Goal: Task Accomplishment & Management: Manage account settings

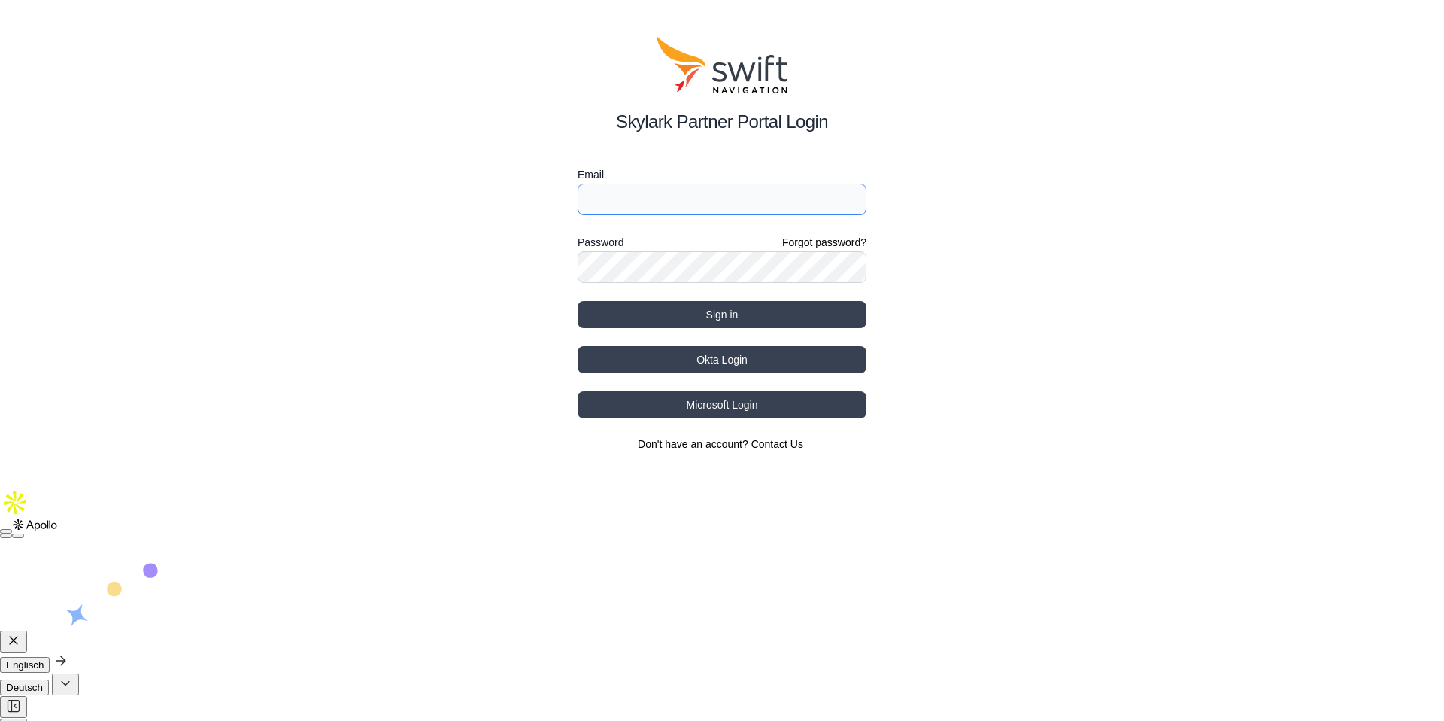
click at [765, 198] on input "Email" at bounding box center [722, 200] width 289 height 32
type input "jochen.bruns@swift-nav.com"
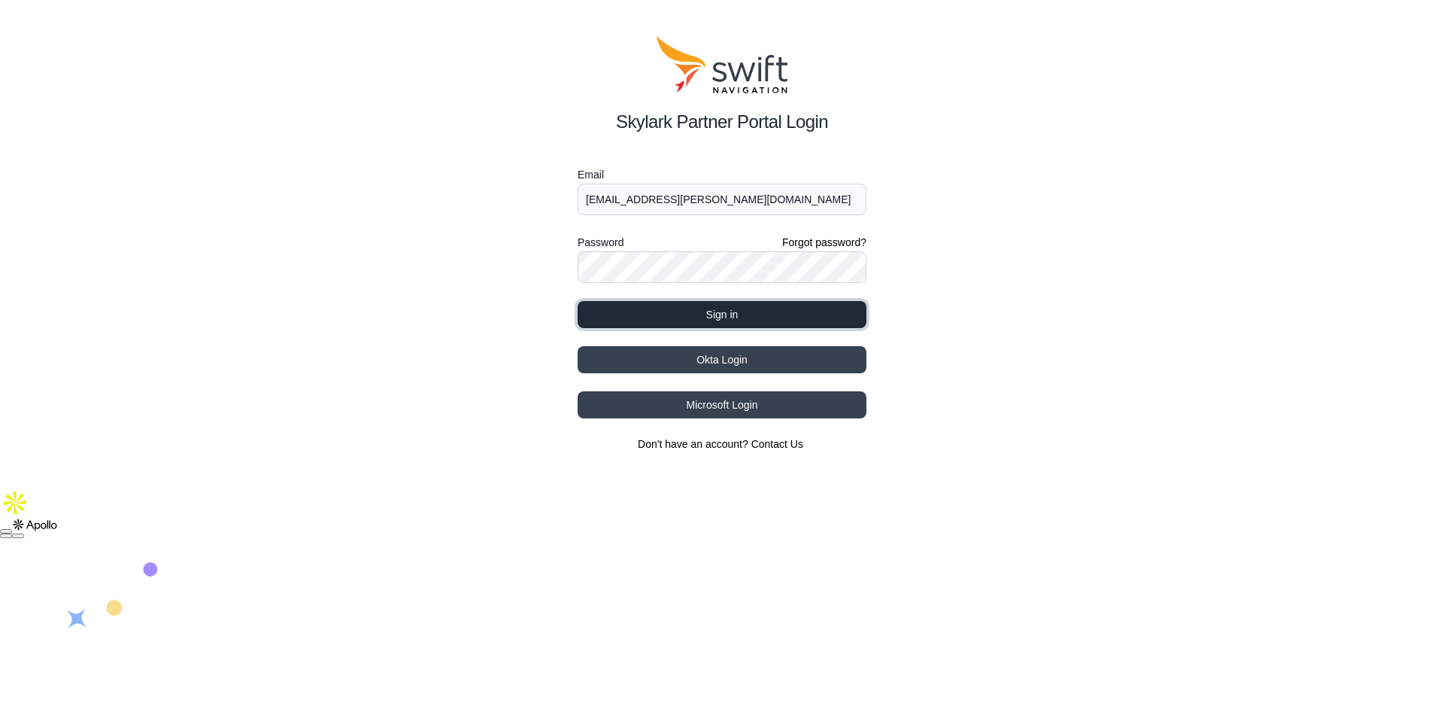
click at [719, 321] on button "Sign in" at bounding box center [722, 314] width 289 height 27
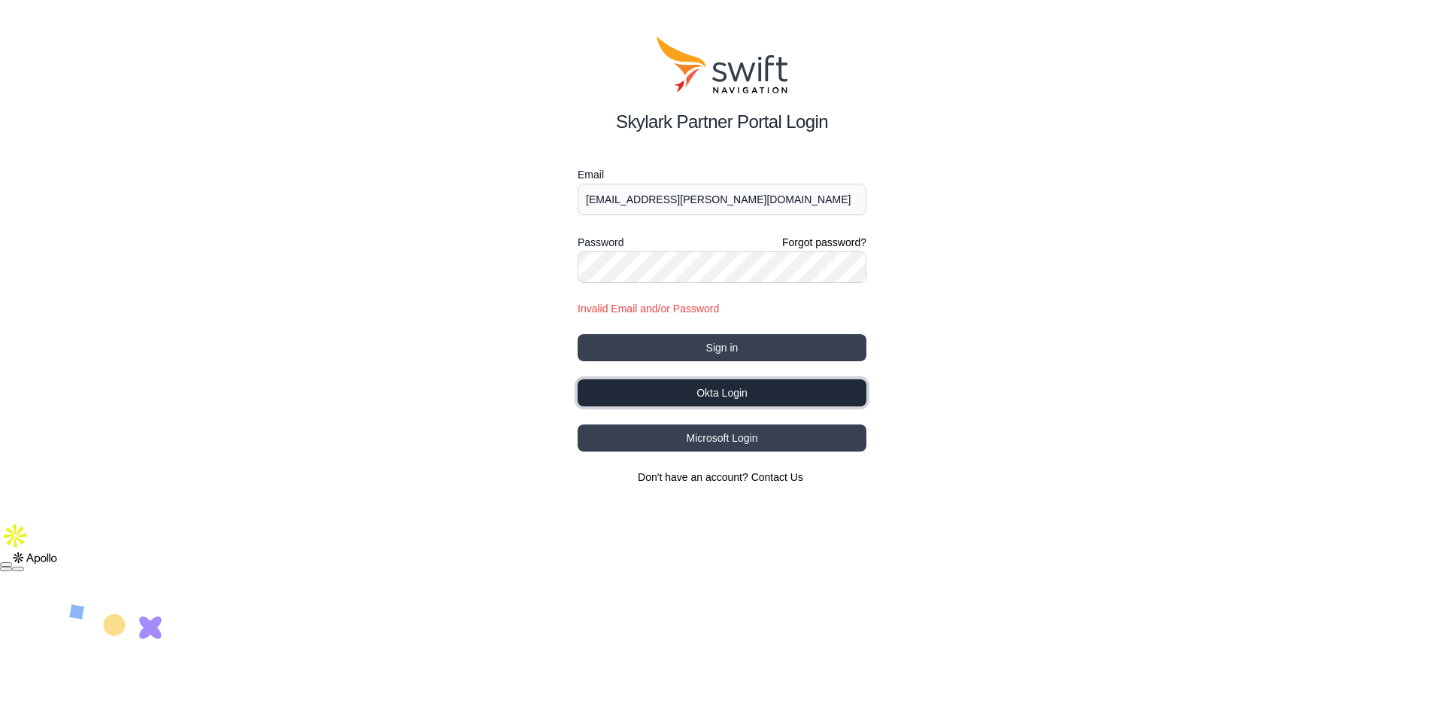
click at [730, 396] on button "Okta Login" at bounding box center [722, 392] width 289 height 27
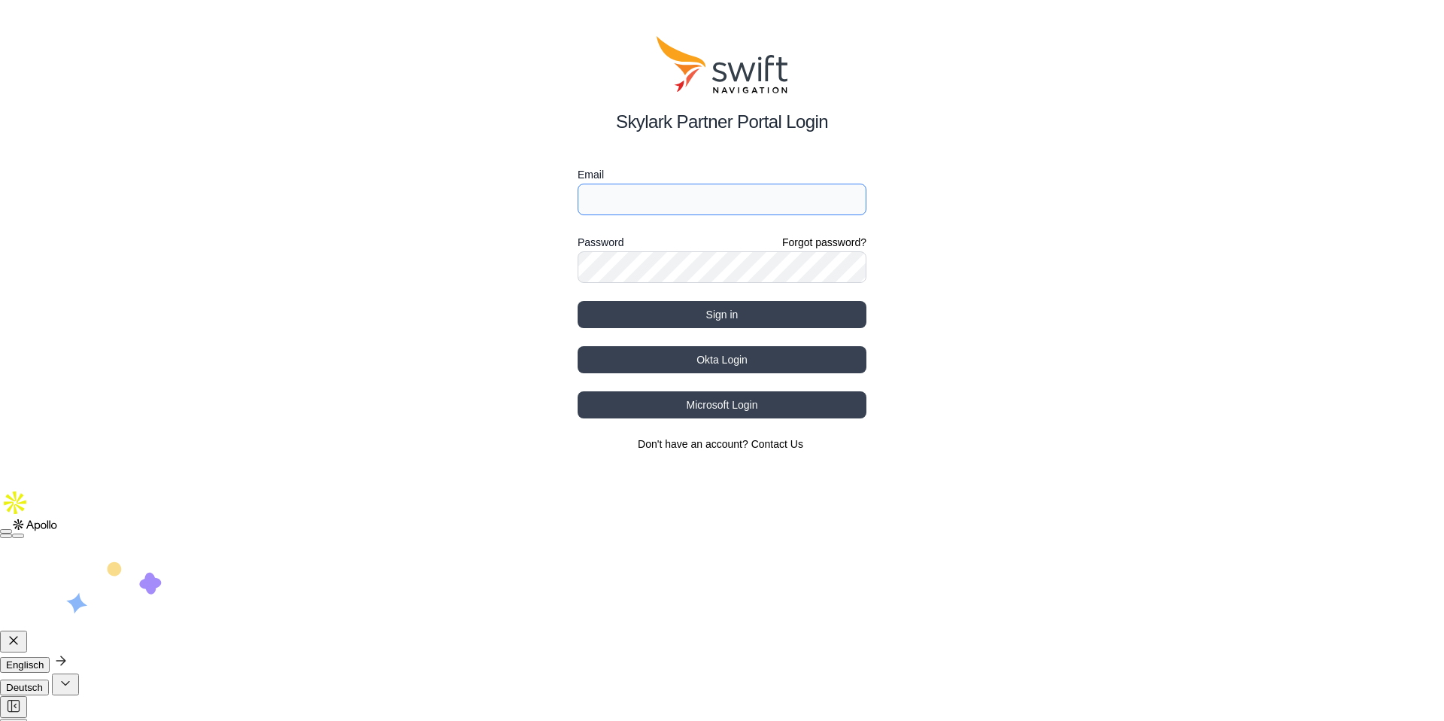
click at [686, 187] on input "Email" at bounding box center [722, 200] width 289 height 32
type input "[PERSON_NAME]"
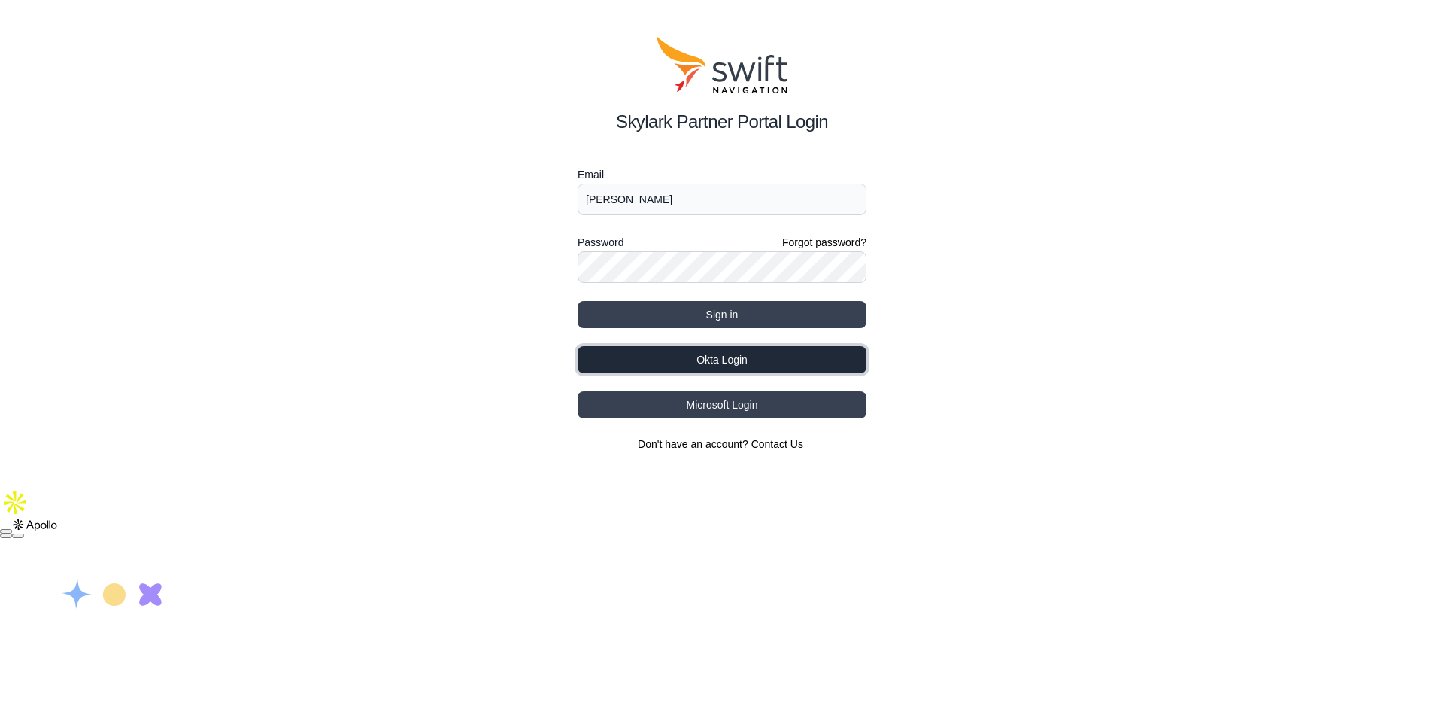
click at [726, 360] on button "Okta Login" at bounding box center [722, 359] width 289 height 27
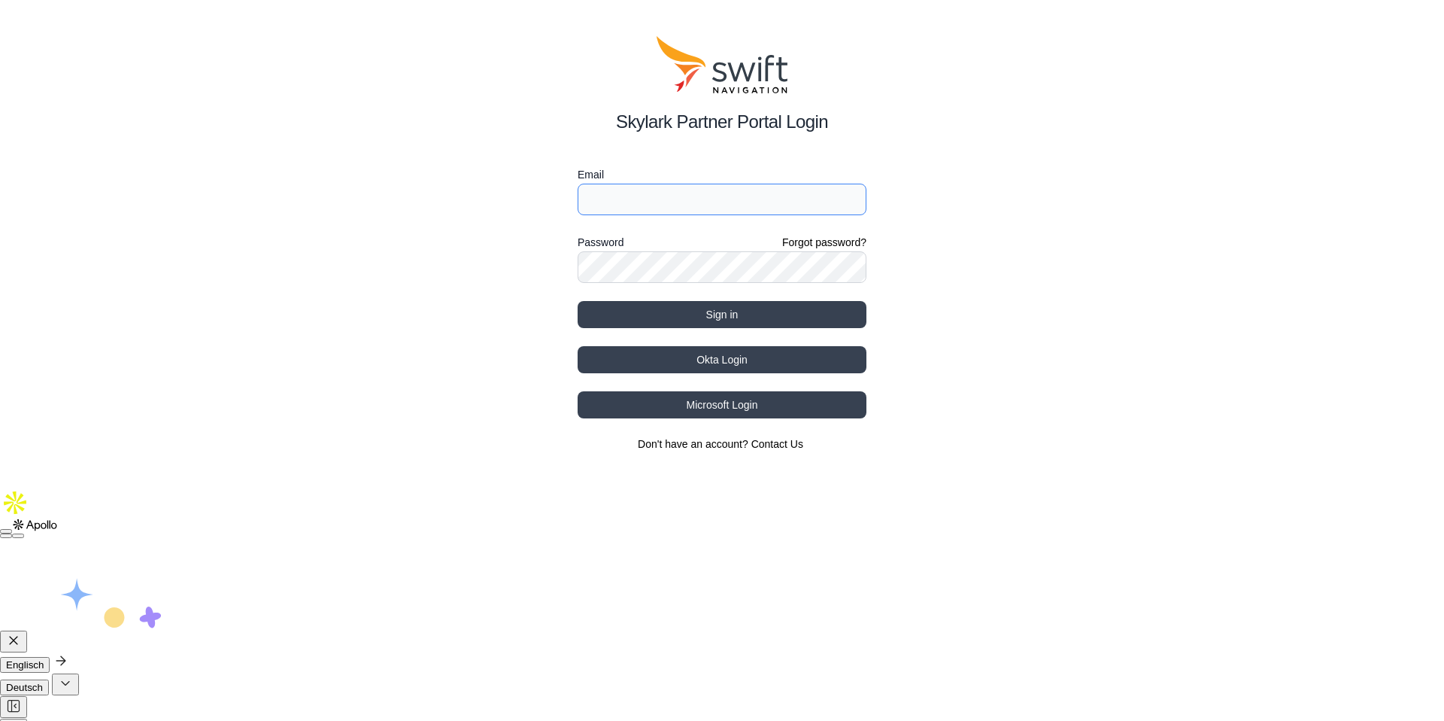
click at [700, 191] on input "Email" at bounding box center [722, 200] width 289 height 32
type input "jochen.bruns@swift-nav.com"
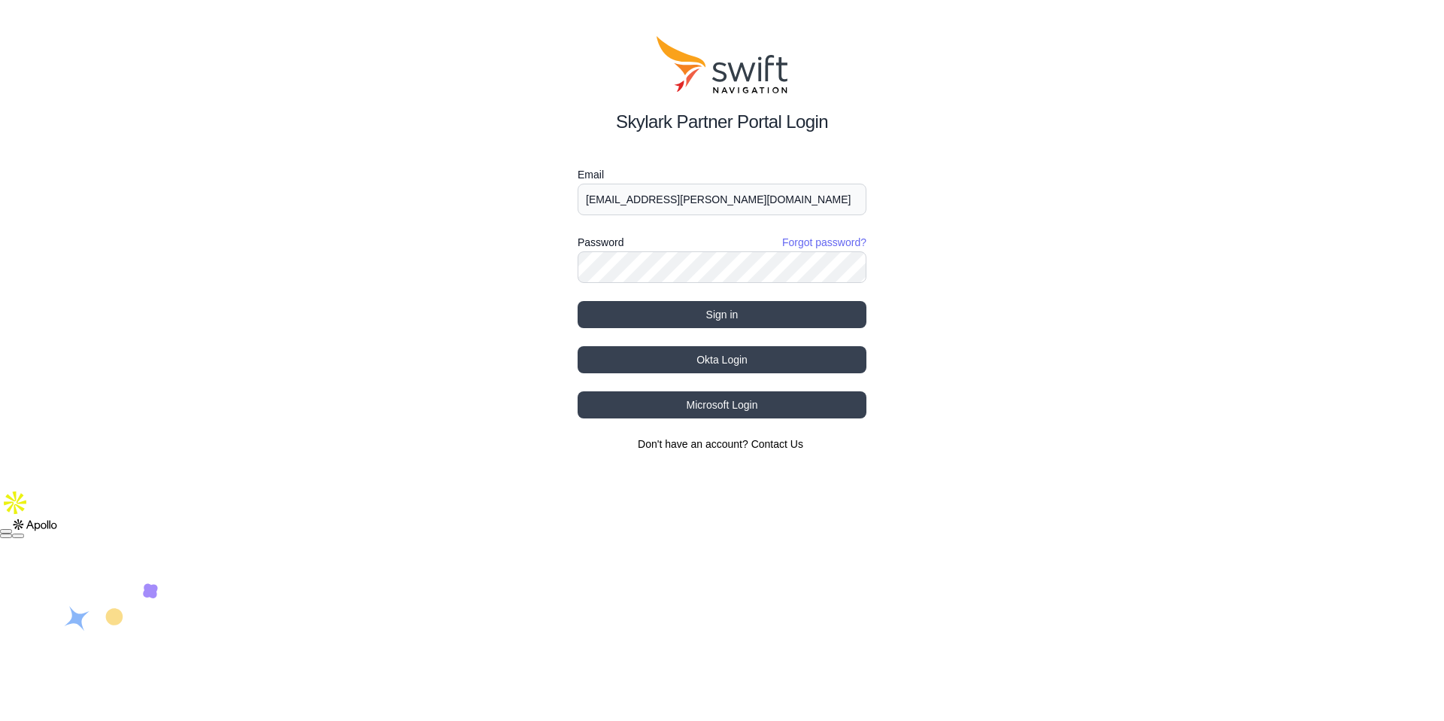
click at [837, 243] on link "Forgot password?" at bounding box center [824, 242] width 84 height 15
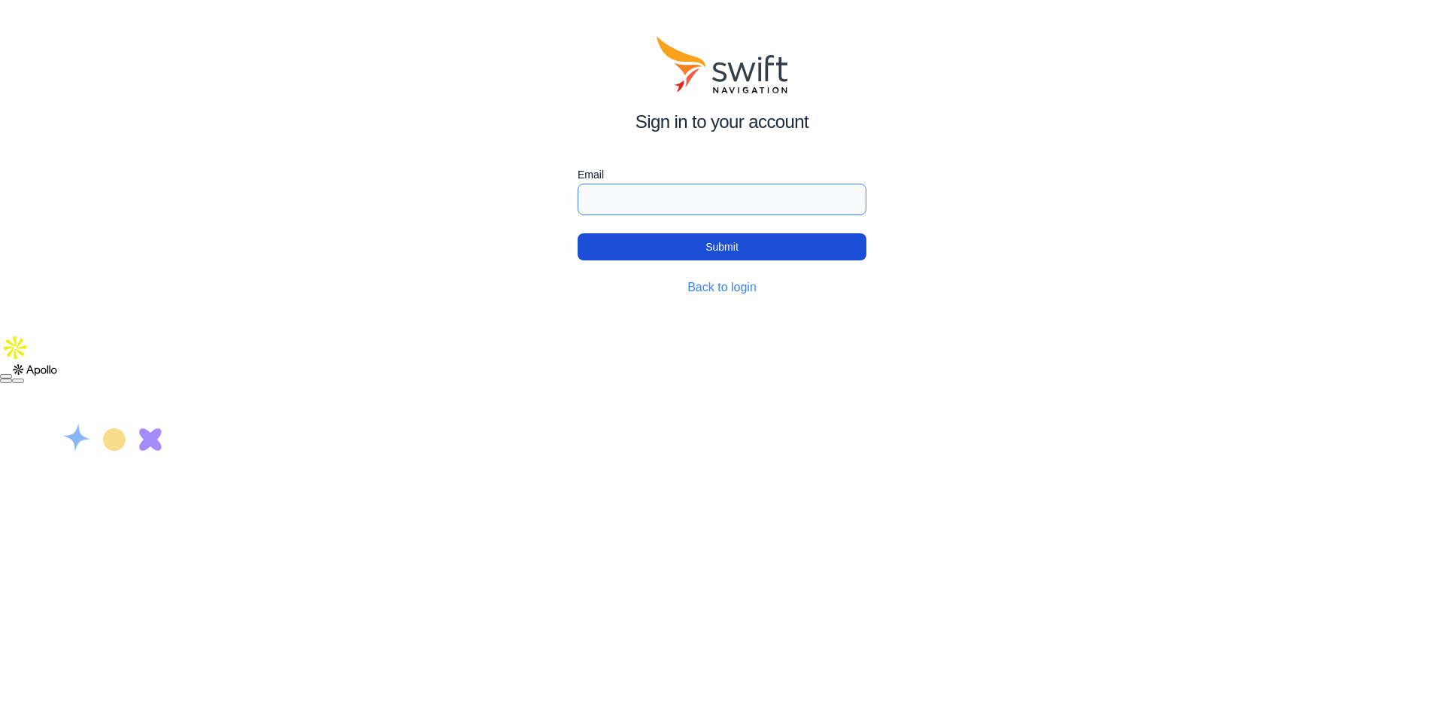
click at [712, 190] on input "Email" at bounding box center [722, 200] width 289 height 32
type input "jochen.bruns@swift-nav.com"
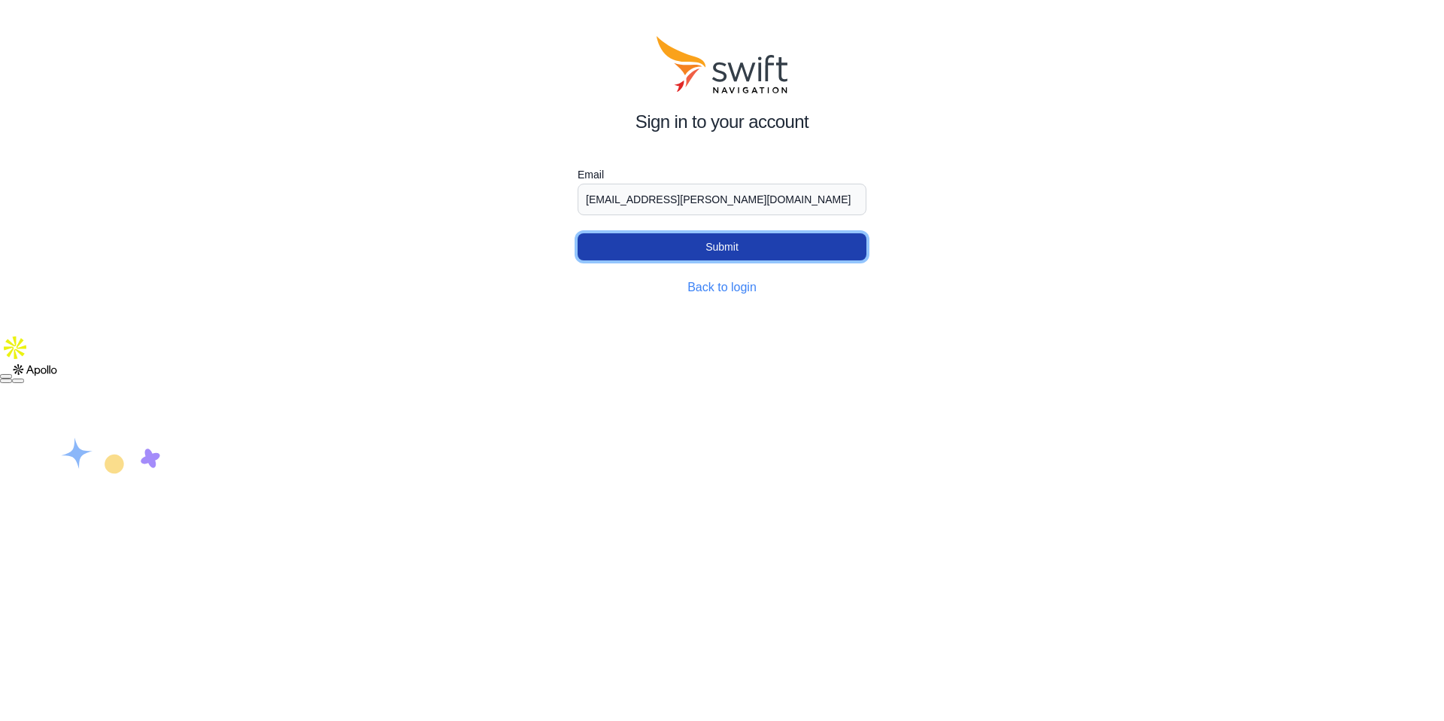
click at [732, 255] on button "Submit" at bounding box center [722, 246] width 289 height 27
click at [730, 286] on link "Back to login" at bounding box center [721, 287] width 69 height 13
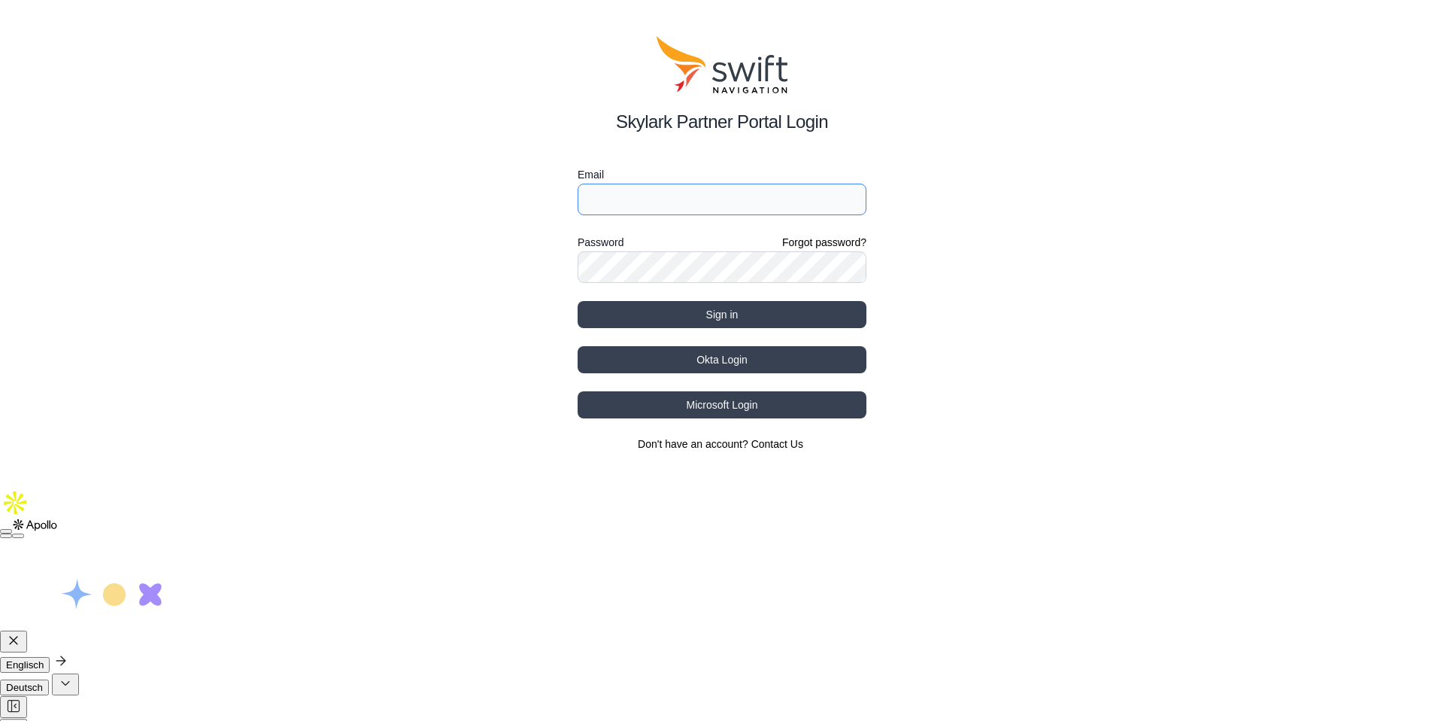
click at [642, 203] on input "Email" at bounding box center [722, 200] width 289 height 32
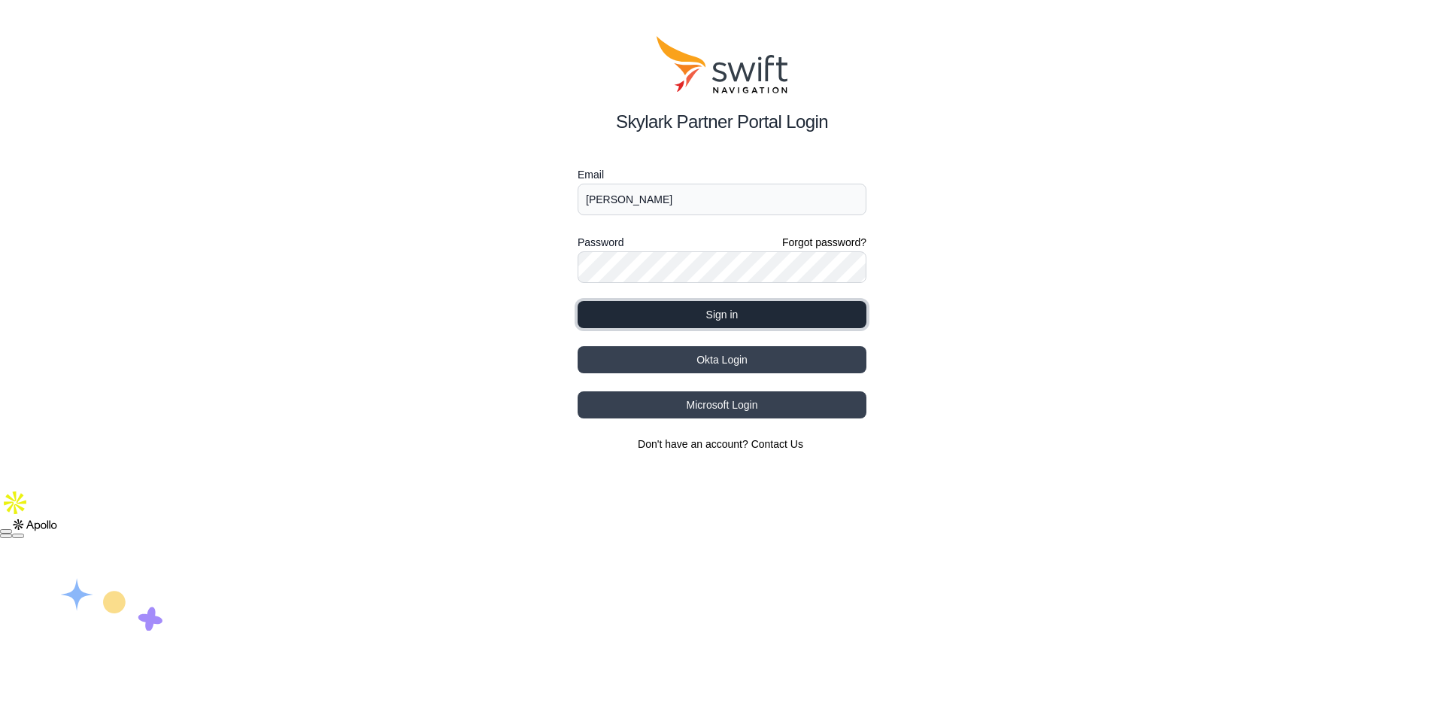
click at [709, 312] on button "Sign in" at bounding box center [722, 314] width 289 height 27
click at [669, 203] on input "[PERSON_NAME]" at bounding box center [722, 200] width 289 height 32
type input "[EMAIL_ADDRESS][PERSON_NAME][DOMAIN_NAME]"
click at [510, 215] on div "Skylark Partner Portal Login Email [EMAIL_ADDRESS][PERSON_NAME][DOMAIN_NAME] Pa…" at bounding box center [722, 243] width 1444 height 487
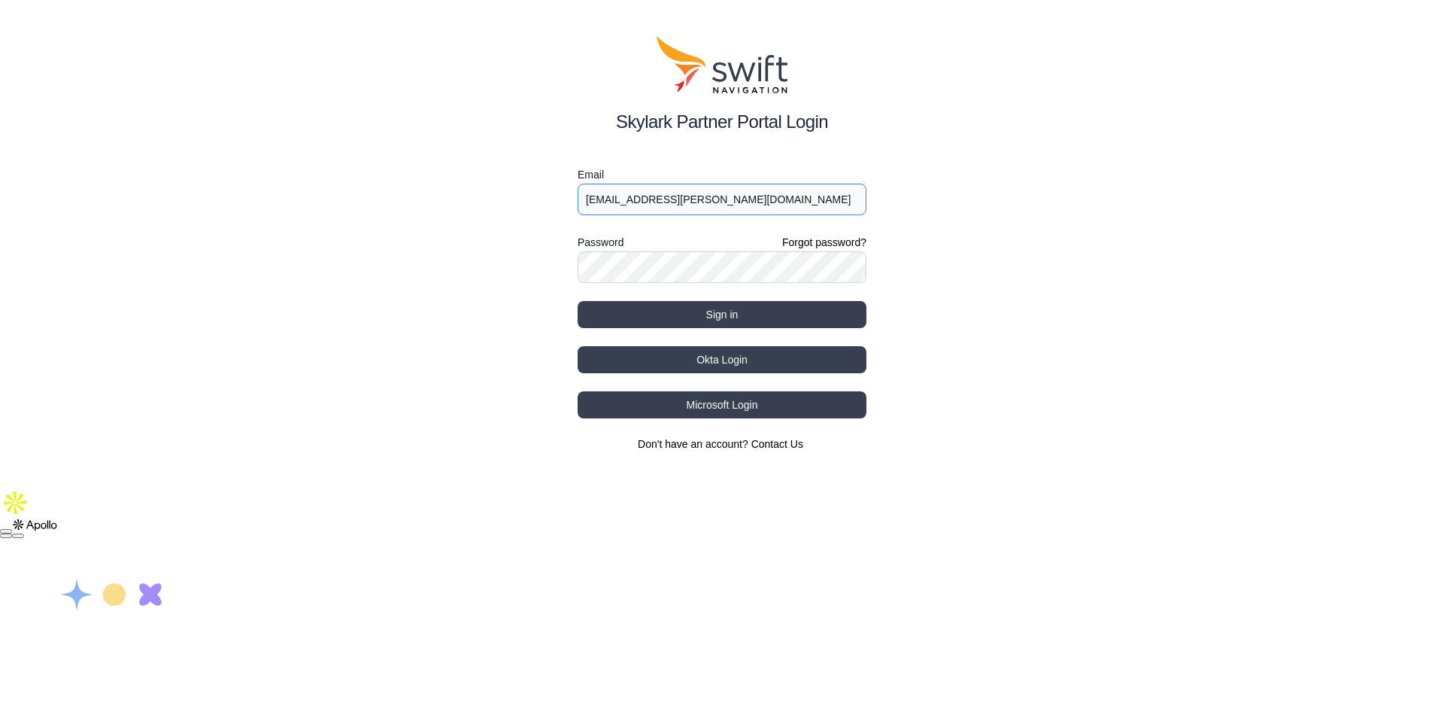
click at [729, 208] on input "[EMAIL_ADDRESS][PERSON_NAME][DOMAIN_NAME]" at bounding box center [722, 200] width 289 height 32
click at [455, 335] on div "Skylark Partner Portal Login Email [EMAIL_ADDRESS][PERSON_NAME][DOMAIN_NAME] Pa…" at bounding box center [722, 243] width 1444 height 487
click at [700, 320] on button "Sign in" at bounding box center [722, 314] width 289 height 27
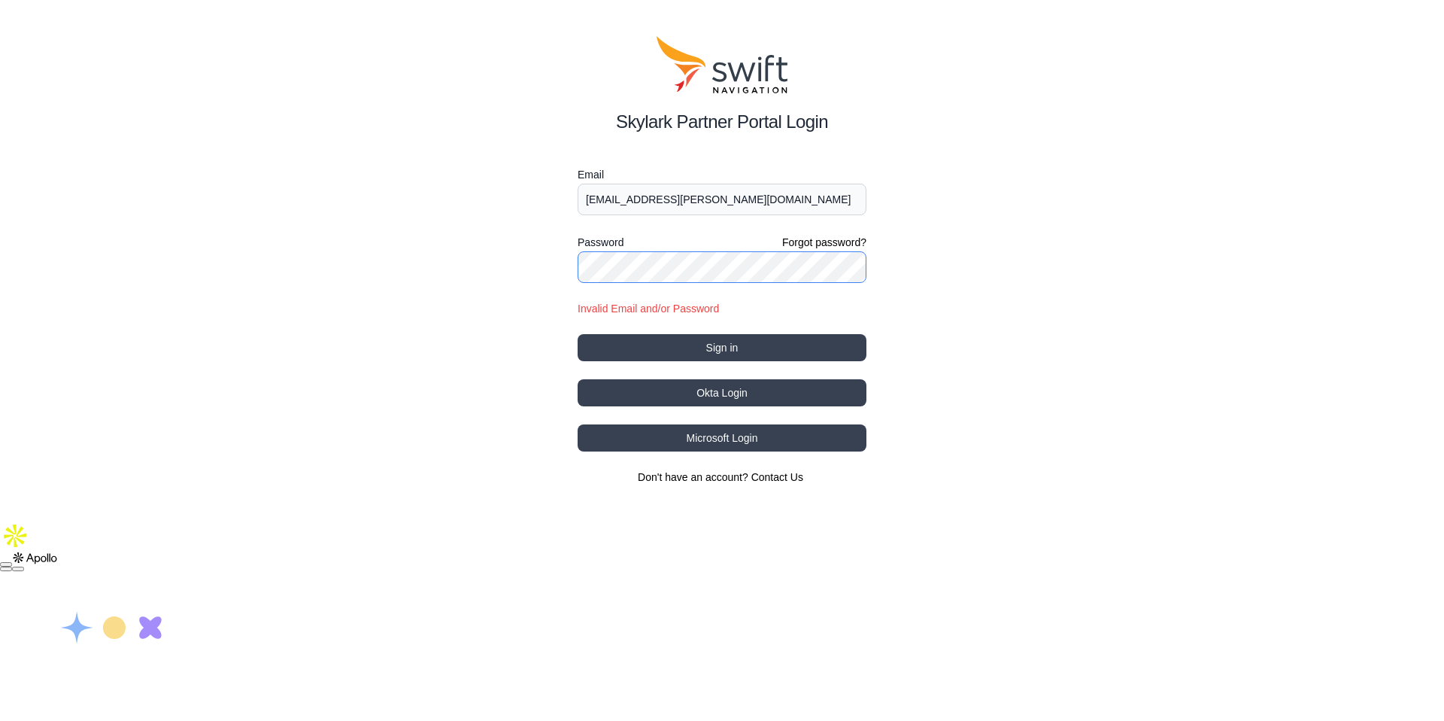
click at [542, 265] on div "Skylark Partner Portal Login Email [EMAIL_ADDRESS][PERSON_NAME][DOMAIN_NAME] Pa…" at bounding box center [722, 260] width 1444 height 520
click at [578, 334] on button "Sign in" at bounding box center [722, 347] width 289 height 27
click at [1192, 313] on div "Skylark Partner Portal Login Email [EMAIL_ADDRESS][PERSON_NAME][DOMAIN_NAME] Pa…" at bounding box center [722, 260] width 1444 height 520
click at [826, 240] on link "Forgot password?" at bounding box center [824, 242] width 84 height 15
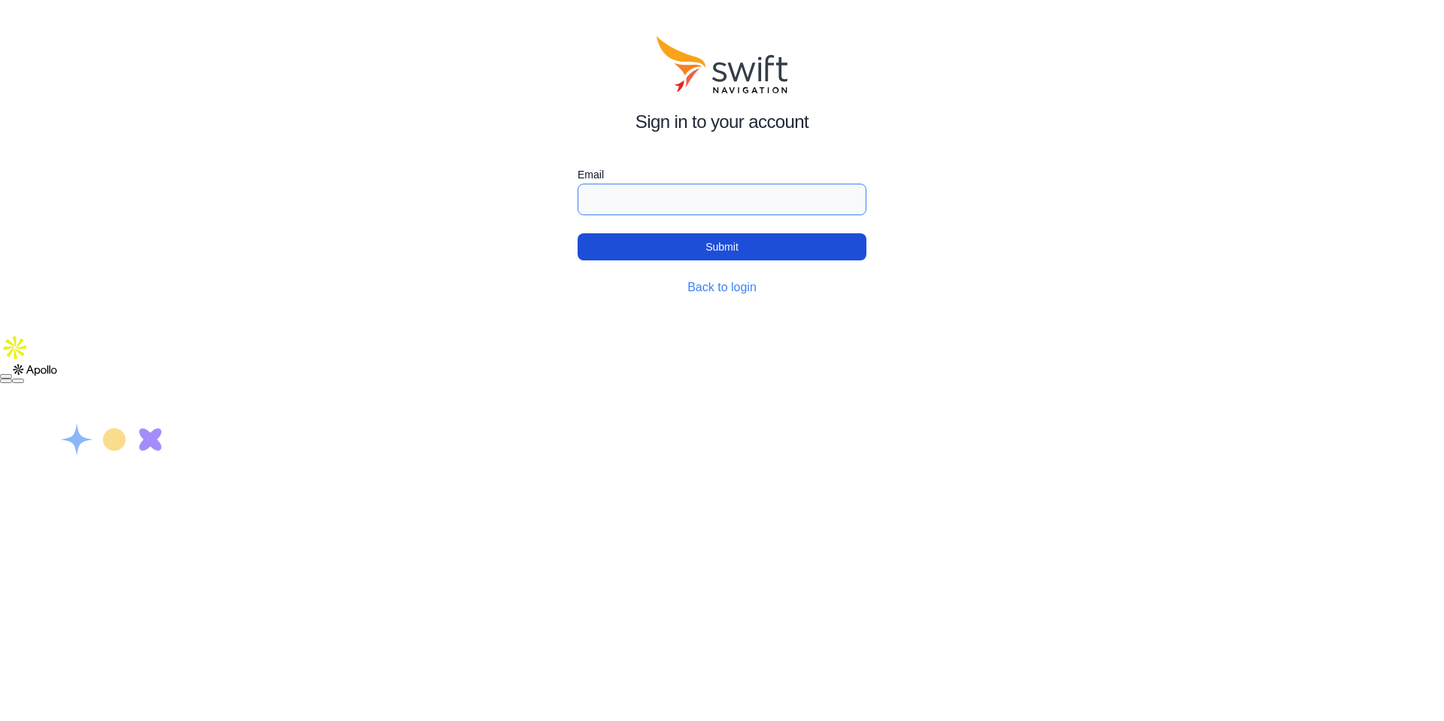
click at [735, 206] on input "Email" at bounding box center [722, 200] width 289 height 32
click at [681, 198] on input "[EMAIL_ADDRESS][PERSON_NAME][DOMAIN_NAME]" at bounding box center [722, 200] width 289 height 32
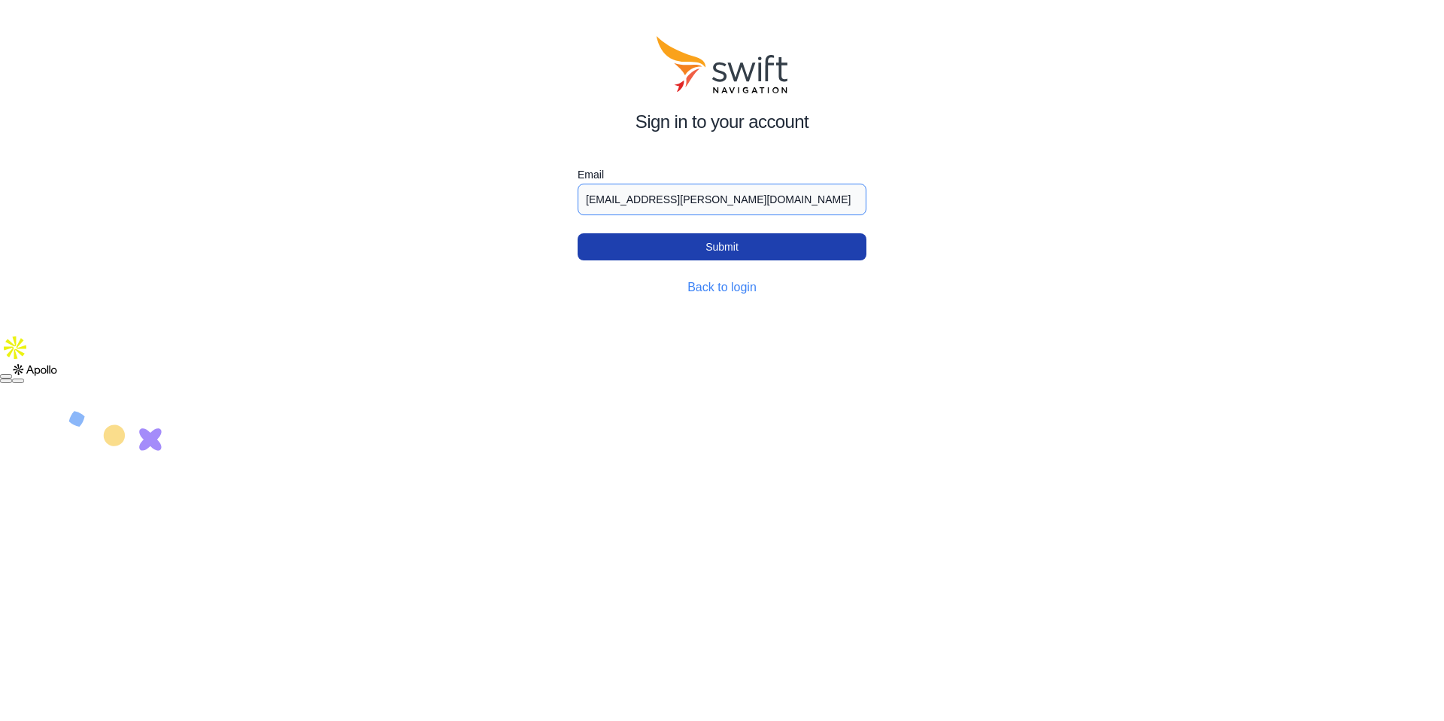
type input "[EMAIL_ADDRESS][PERSON_NAME][DOMAIN_NAME]"
click at [696, 254] on button "Submit" at bounding box center [722, 246] width 289 height 27
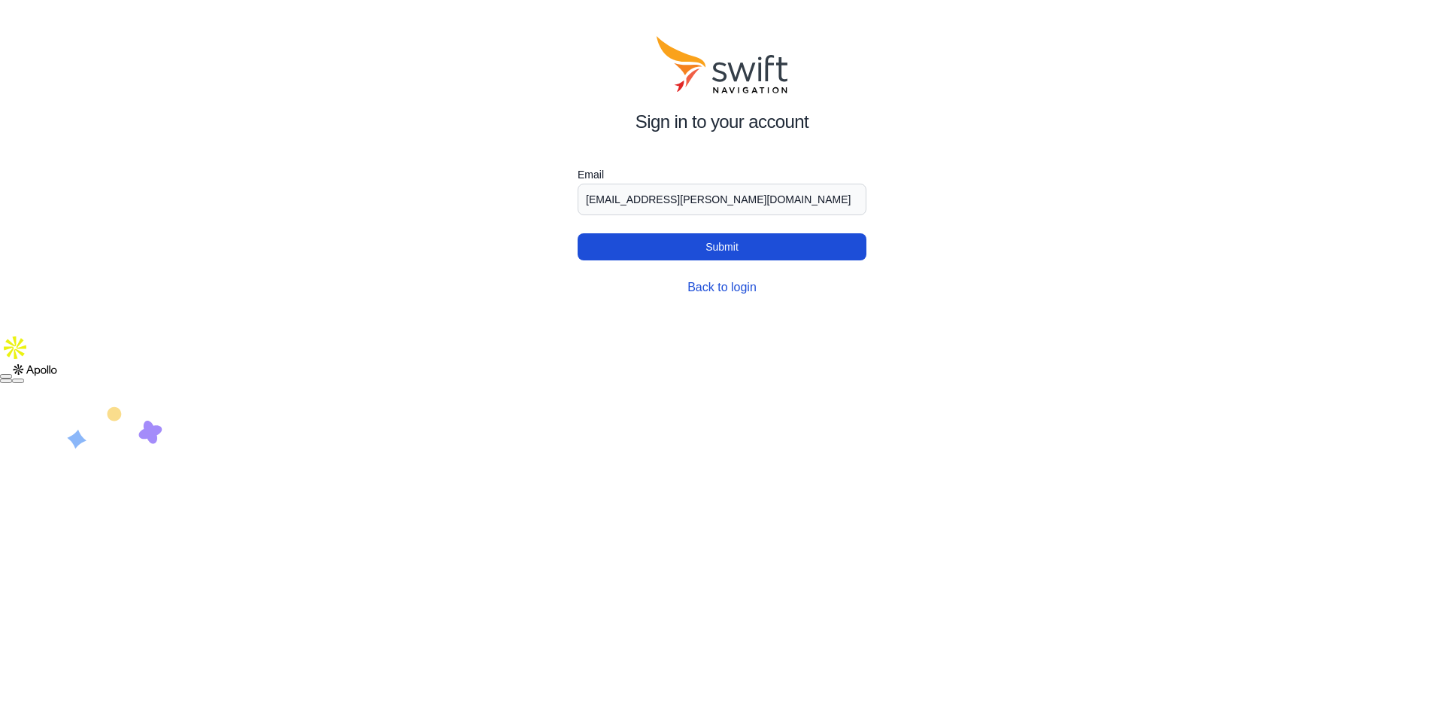
click at [730, 283] on link "Back to login" at bounding box center [721, 287] width 69 height 13
